Goal: Obtain resource: Download file/media

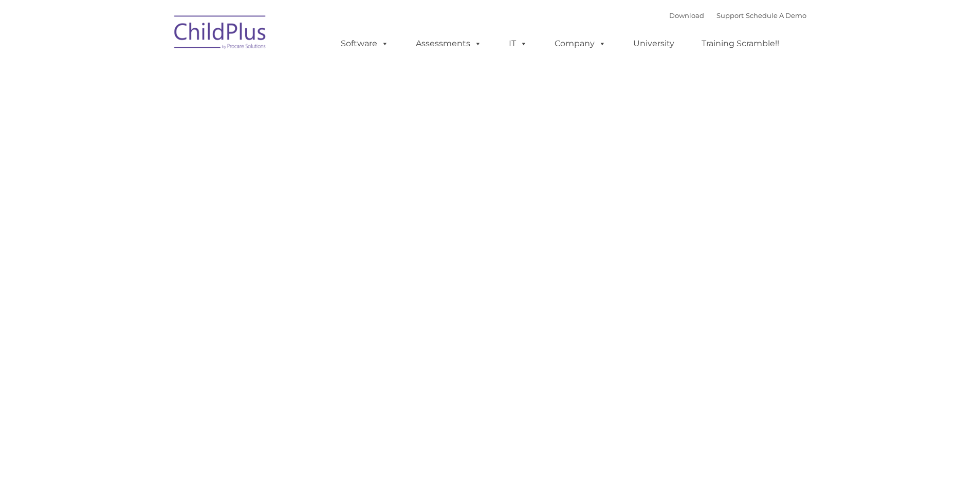
type input ""
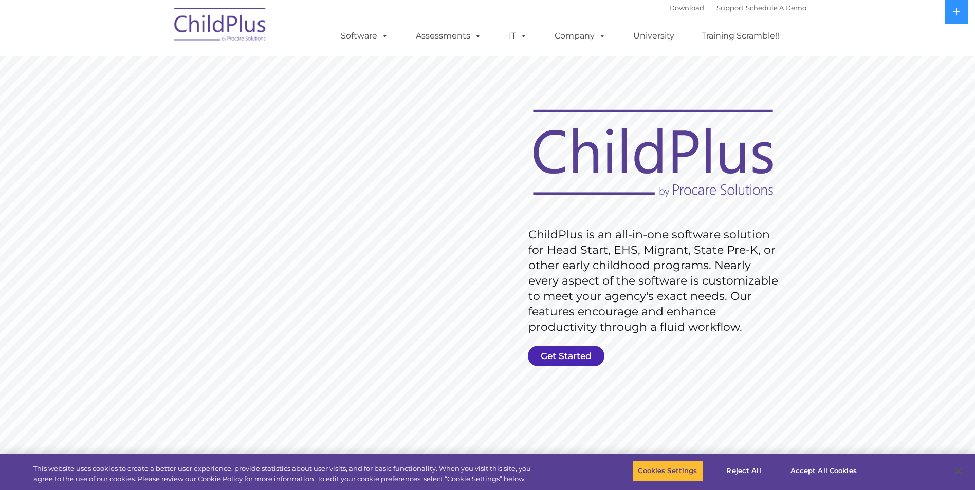
click at [560, 357] on link "Get Started" at bounding box center [566, 356] width 77 height 21
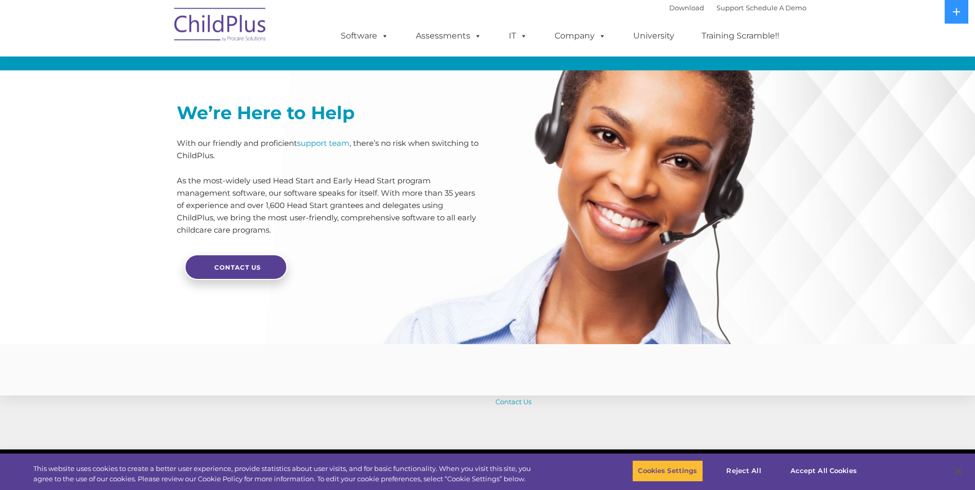
scroll to position [2403, 0]
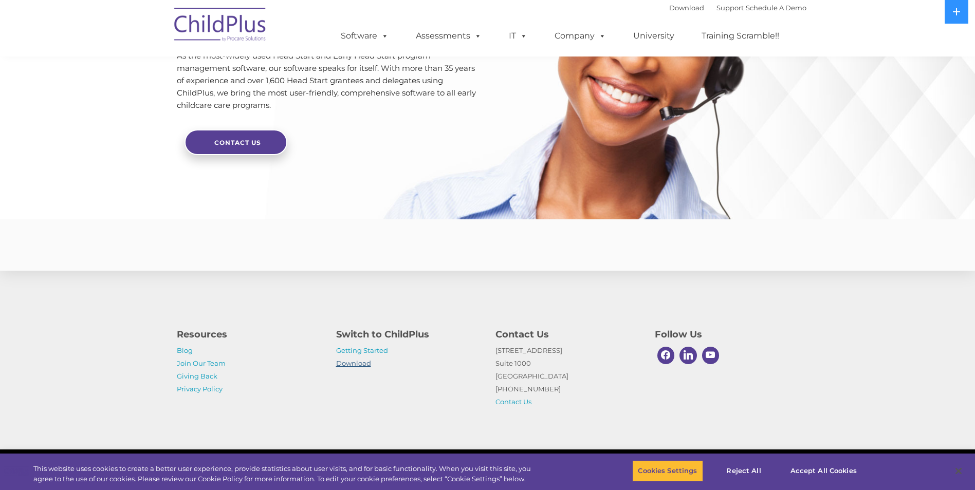
click at [350, 363] on link "Download" at bounding box center [353, 363] width 35 height 8
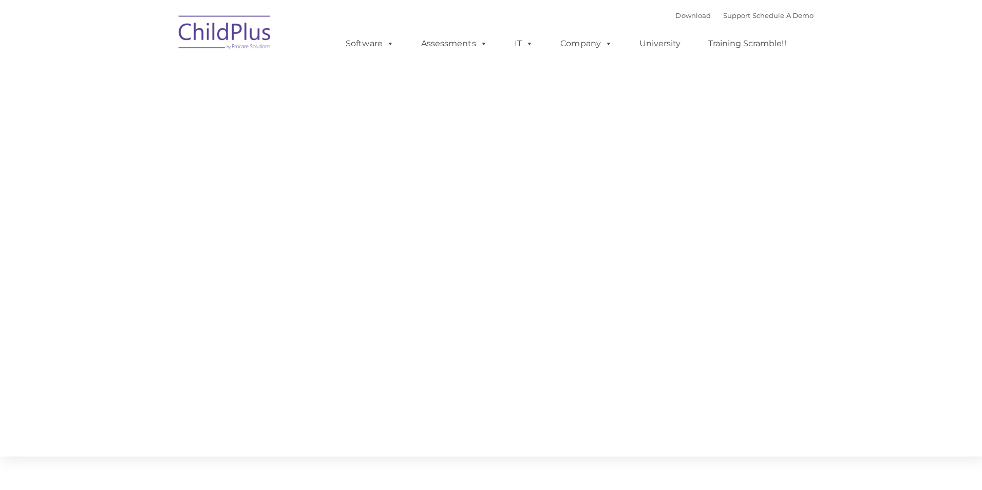
type input ""
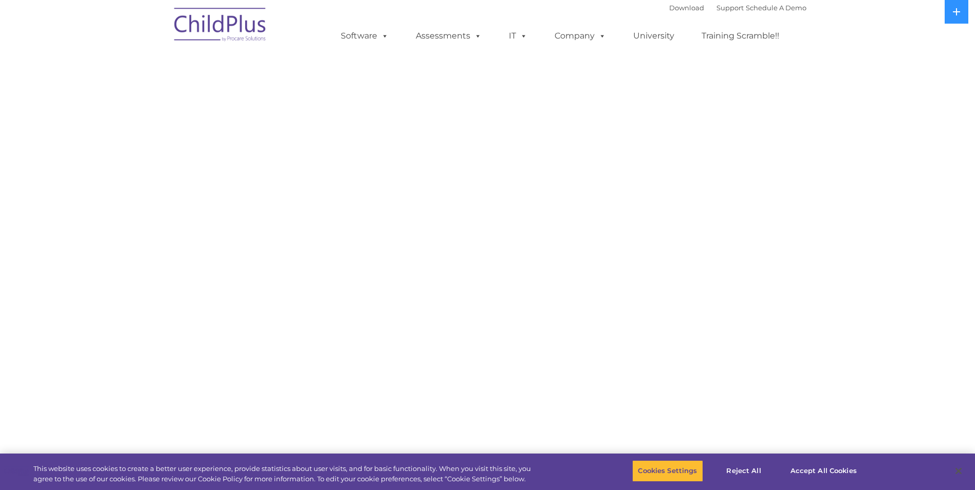
select select "MEDIUM"
